Goal: Information Seeking & Learning: Learn about a topic

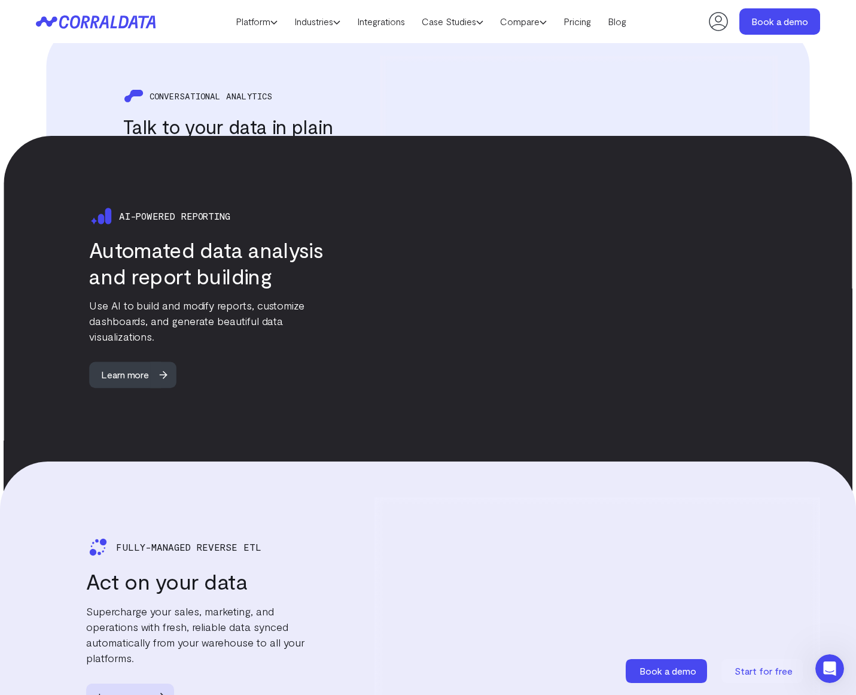
scroll to position [1700, 0]
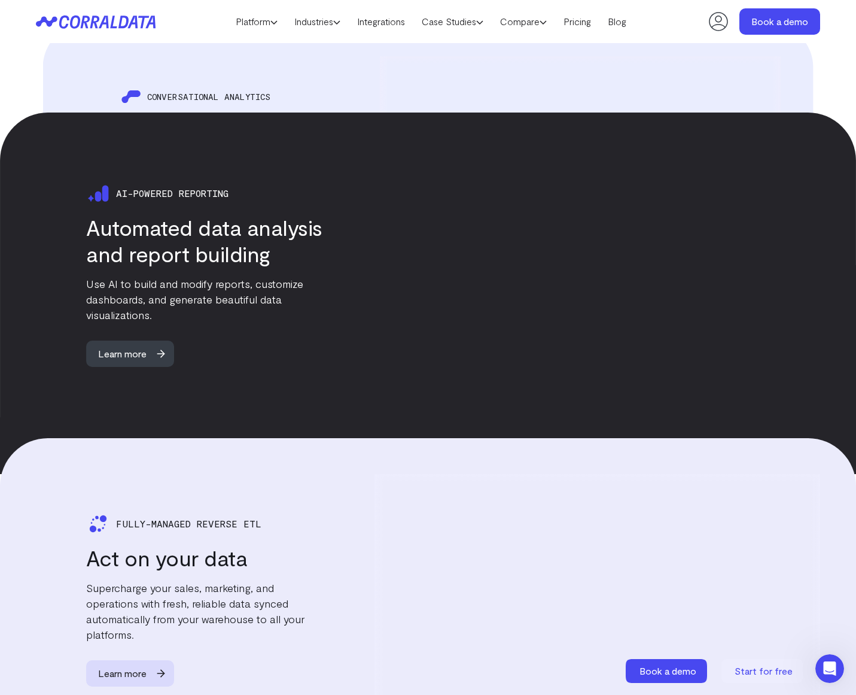
click at [844, 87] on div "No-code integration Connect to all of your data sources Effortlessly integrate …" at bounding box center [428, 599] width 856 height 2276
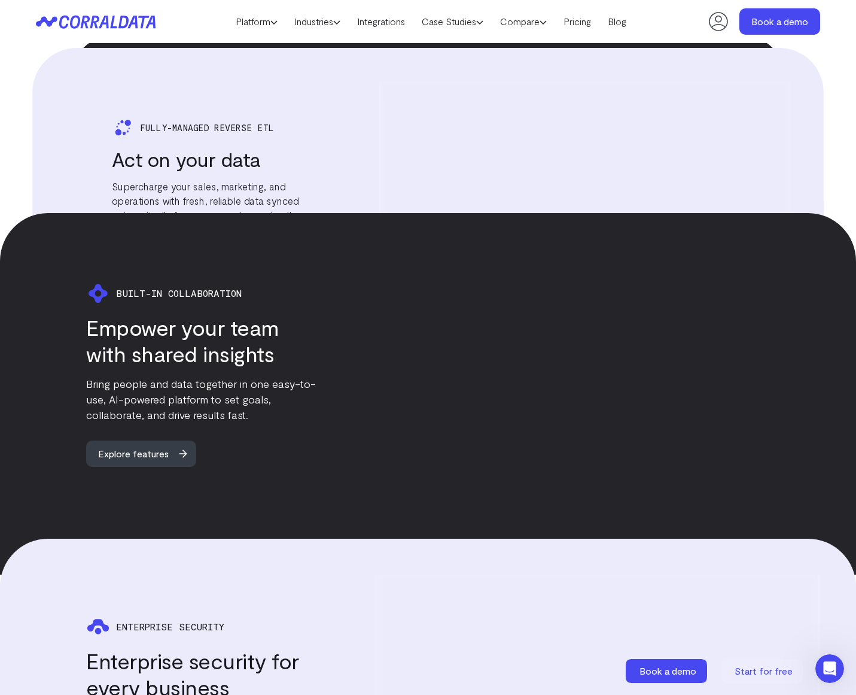
scroll to position [2397, 0]
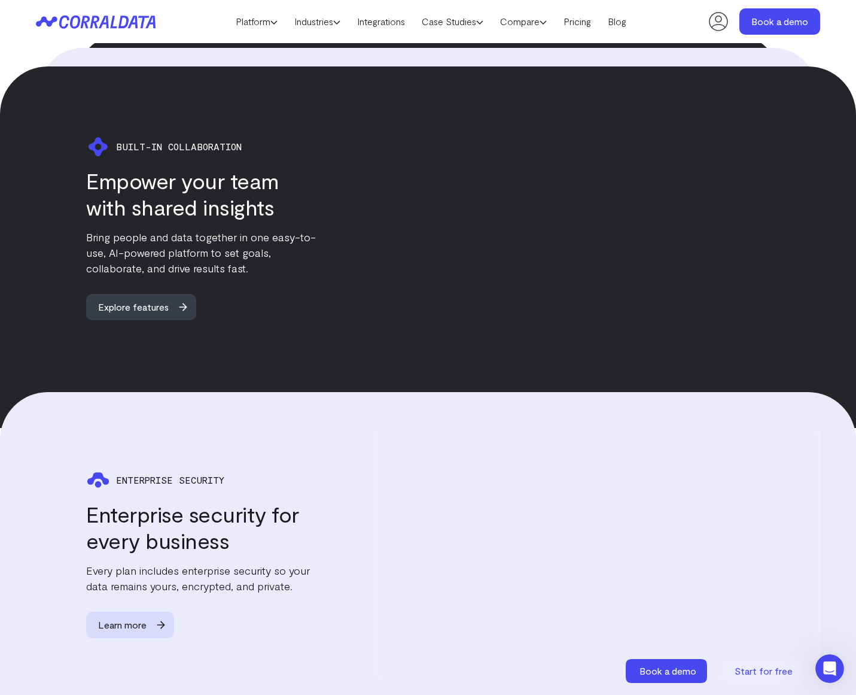
drag, startPoint x: 546, startPoint y: 204, endPoint x: 593, endPoint y: 253, distance: 67.3
click at [651, 345] on div "BUILT-IN COLLABORATION Empower your team with shared insights Bring people and …" at bounding box center [428, 246] width 856 height 361
drag, startPoint x: 561, startPoint y: 227, endPoint x: 479, endPoint y: 309, distance: 116.4
click at [479, 309] on video at bounding box center [598, 227] width 446 height 251
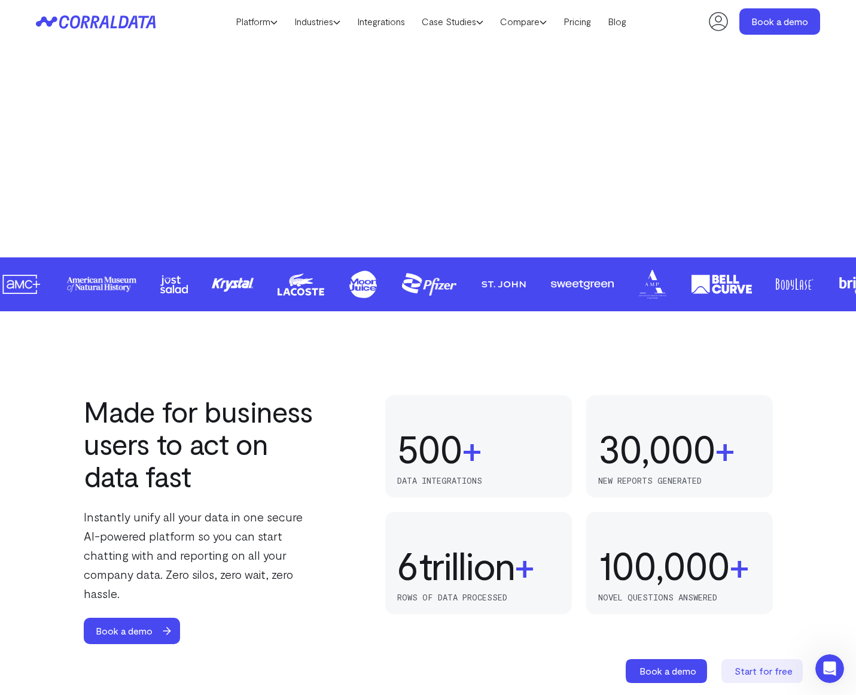
scroll to position [306, 0]
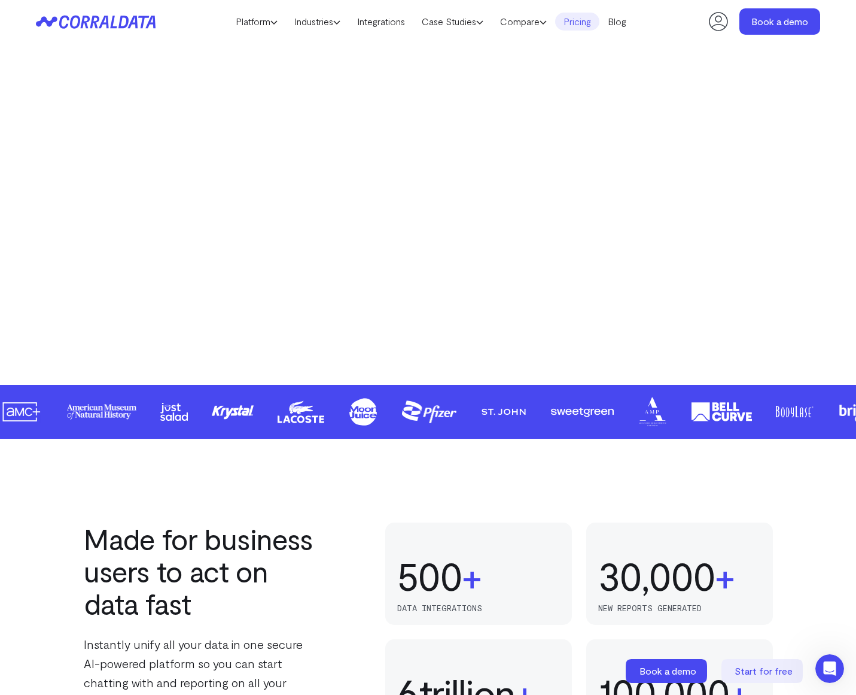
click at [590, 21] on link "Pricing" at bounding box center [577, 22] width 44 height 18
